Goal: Task Accomplishment & Management: Use online tool/utility

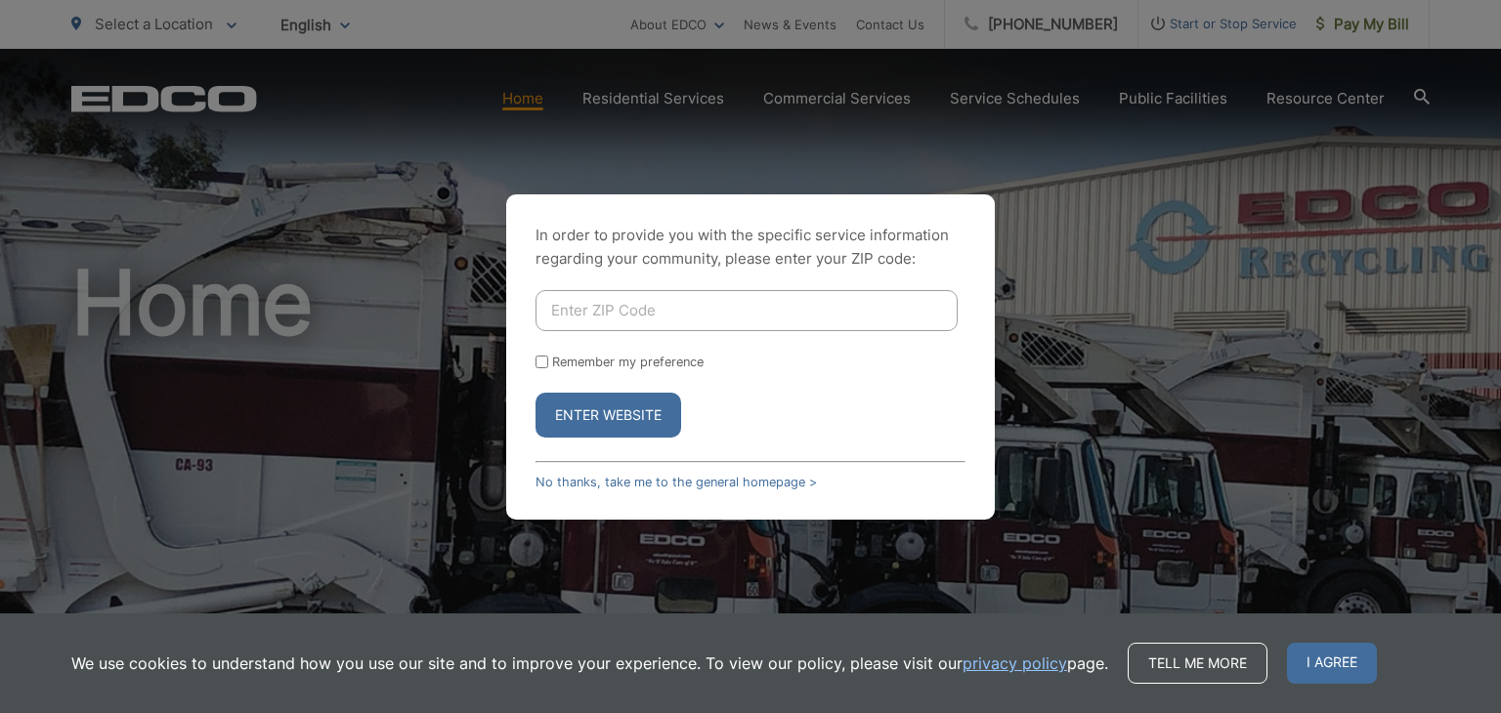
drag, startPoint x: 590, startPoint y: 314, endPoint x: 578, endPoint y: 320, distance: 13.6
click at [586, 314] on input "Enter ZIP Code" at bounding box center [746, 310] width 422 height 41
type input "92069"
click at [535, 393] on button "Enter Website" at bounding box center [608, 415] width 146 height 45
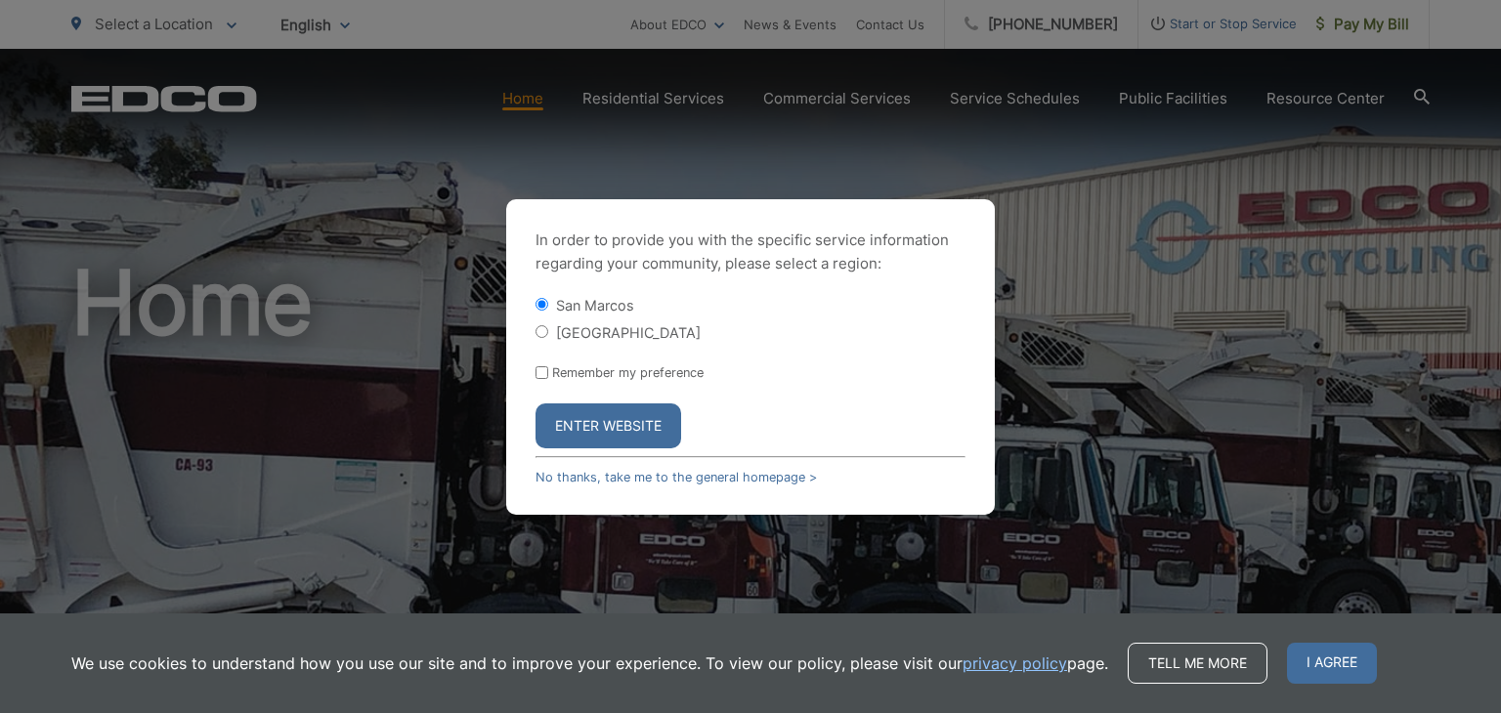
click at [648, 423] on button "Enter Website" at bounding box center [608, 425] width 146 height 45
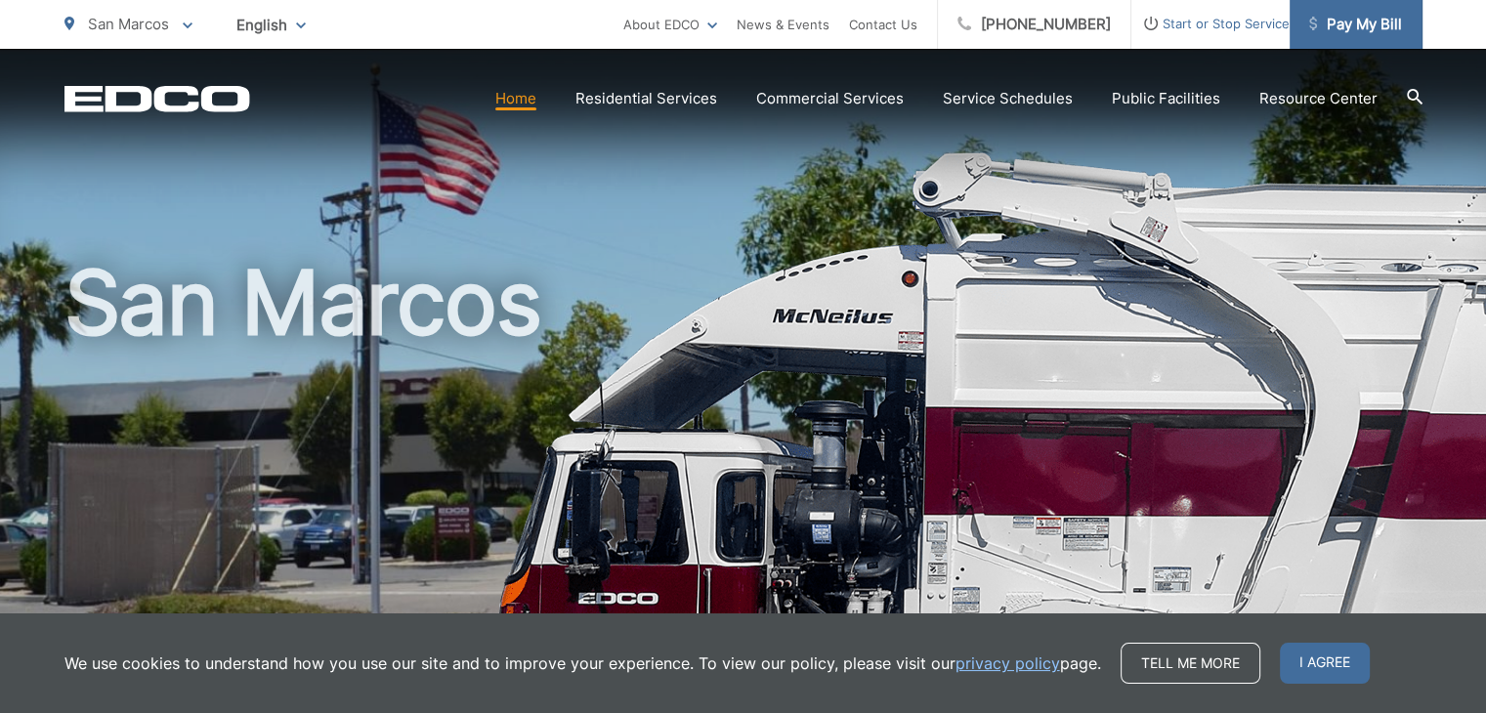
click at [1340, 31] on span "Pay My Bill" at bounding box center [1355, 24] width 93 height 23
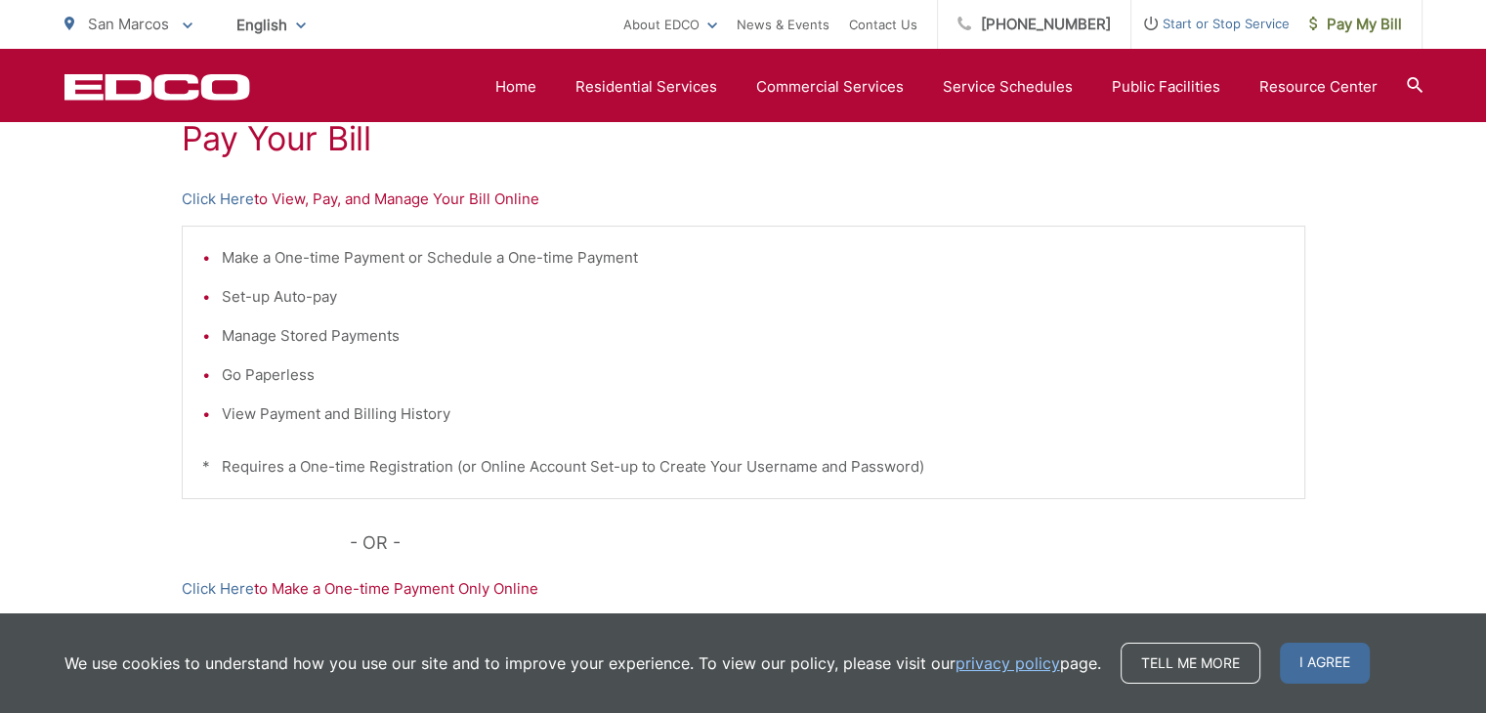
scroll to position [390, 0]
drag, startPoint x: 416, startPoint y: 194, endPoint x: 250, endPoint y: 198, distance: 166.1
click at [250, 198] on link "Click Here" at bounding box center [218, 198] width 72 height 23
